Goal: Task Accomplishment & Management: Use online tool/utility

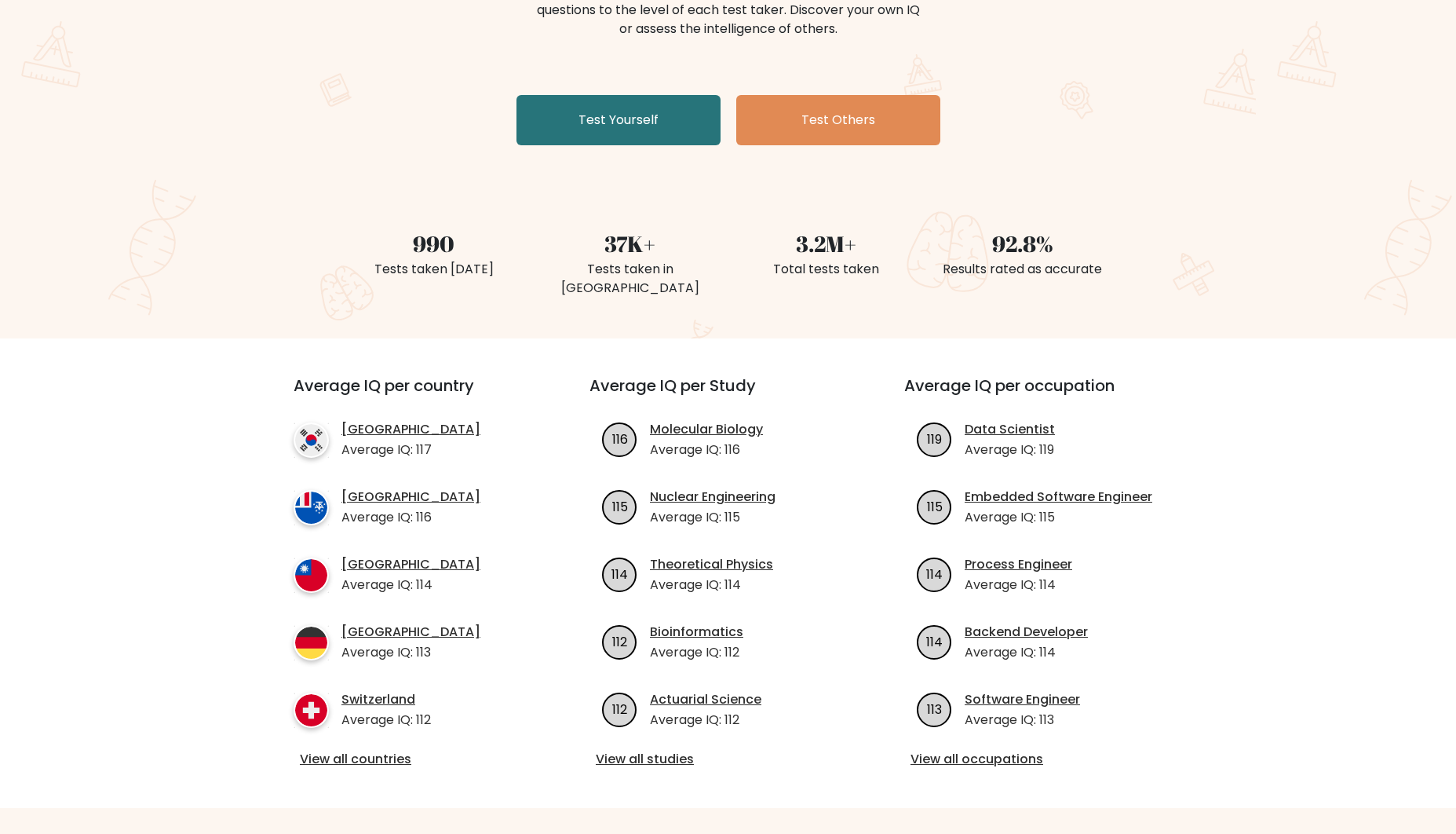
scroll to position [248, 0]
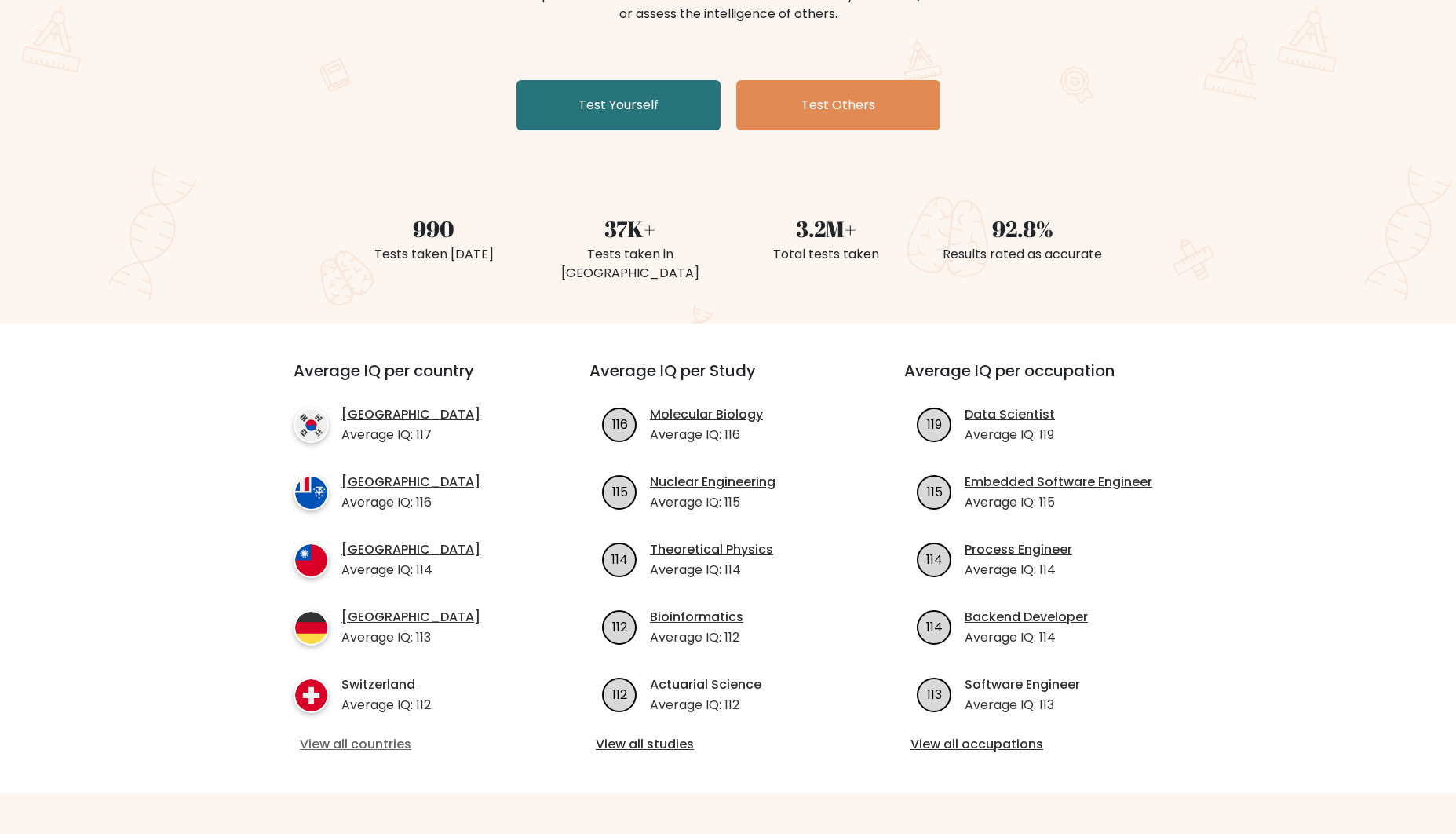
click at [353, 735] on link "View all countries" at bounding box center [413, 744] width 227 height 19
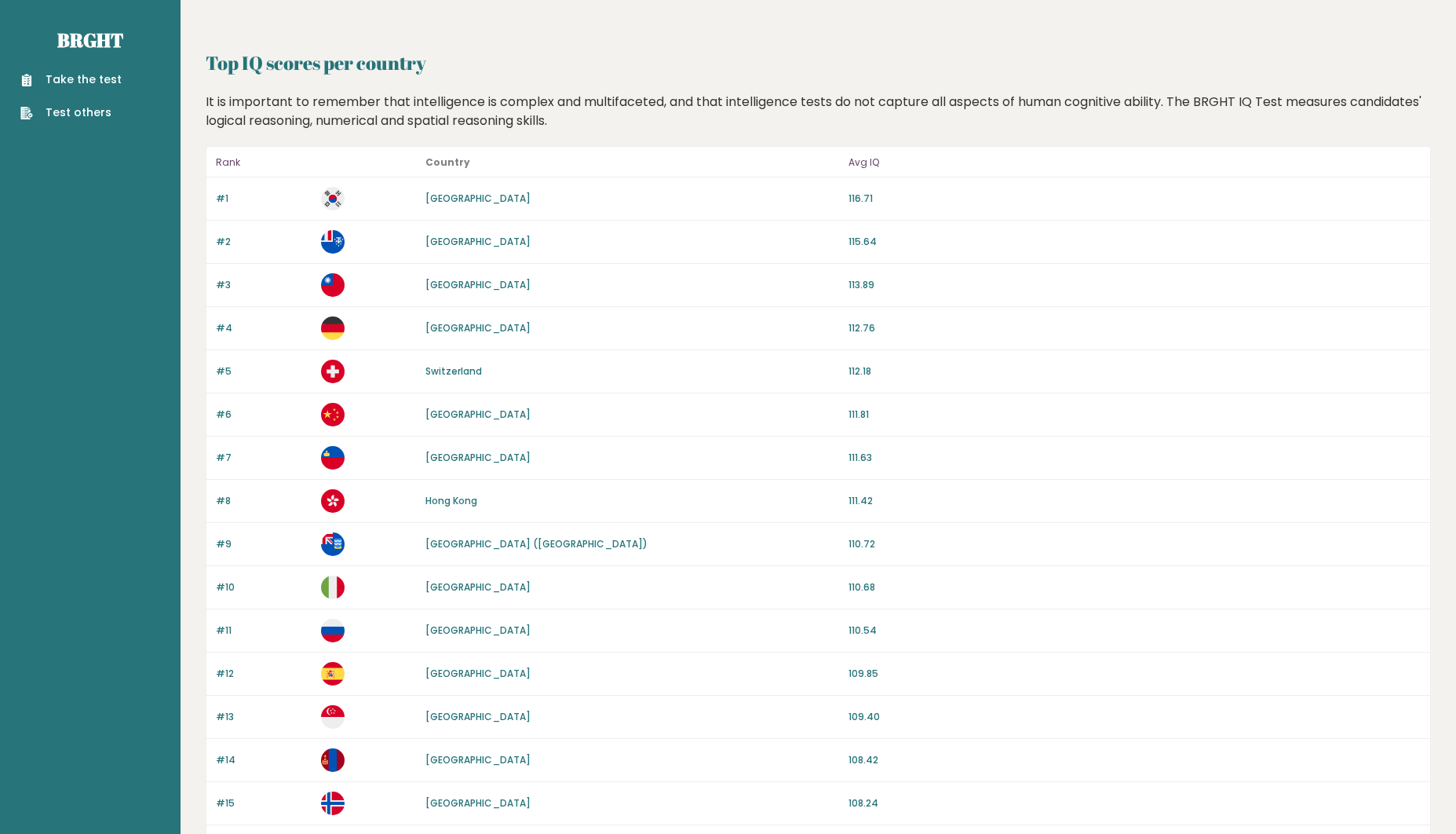
click at [59, 70] on div "Take the test Test others" at bounding box center [90, 86] width 155 height 68
click at [83, 75] on link "Take the test" at bounding box center [71, 80] width 101 height 17
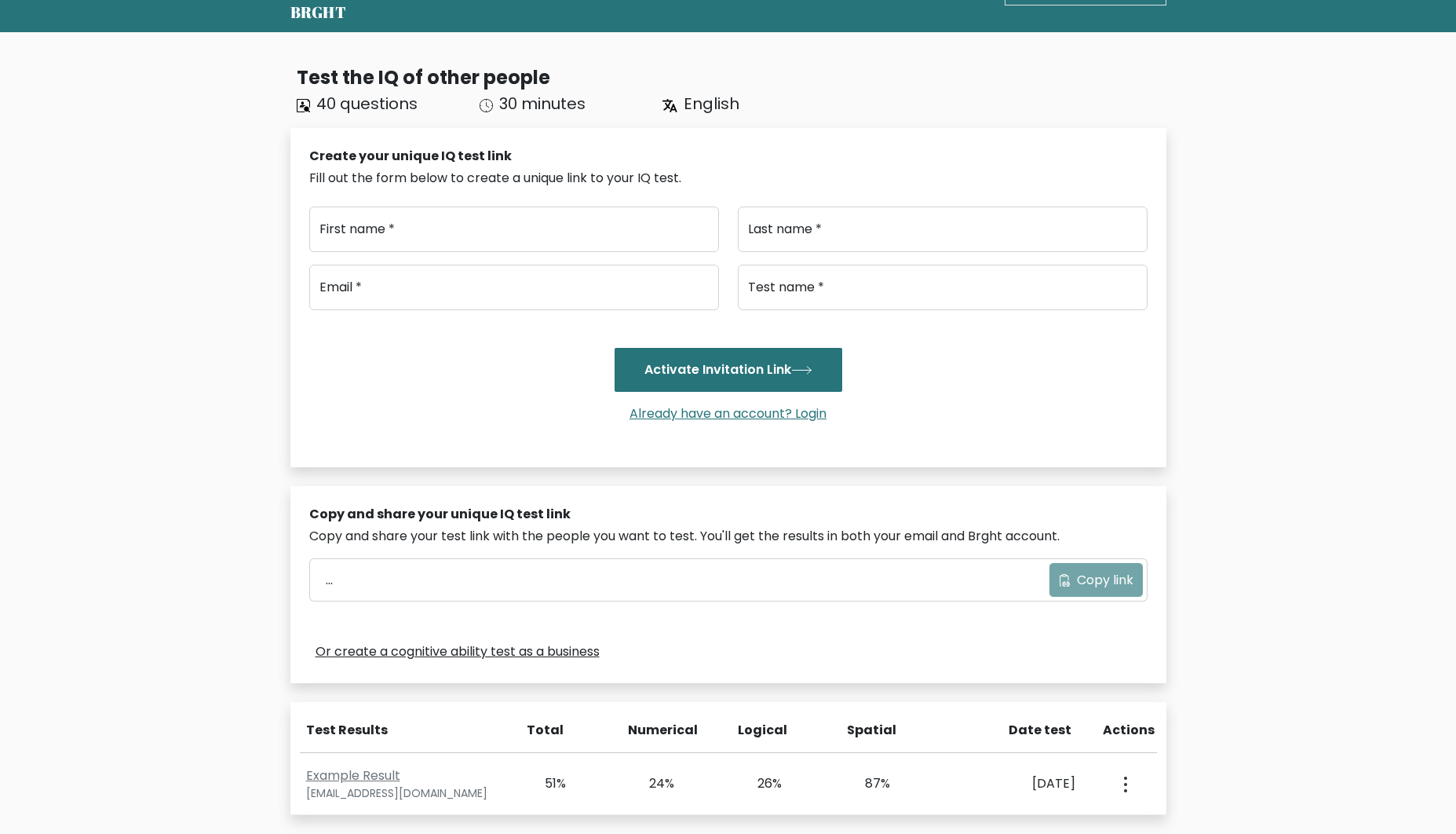
scroll to position [57, 0]
